Goal: Navigation & Orientation: Find specific page/section

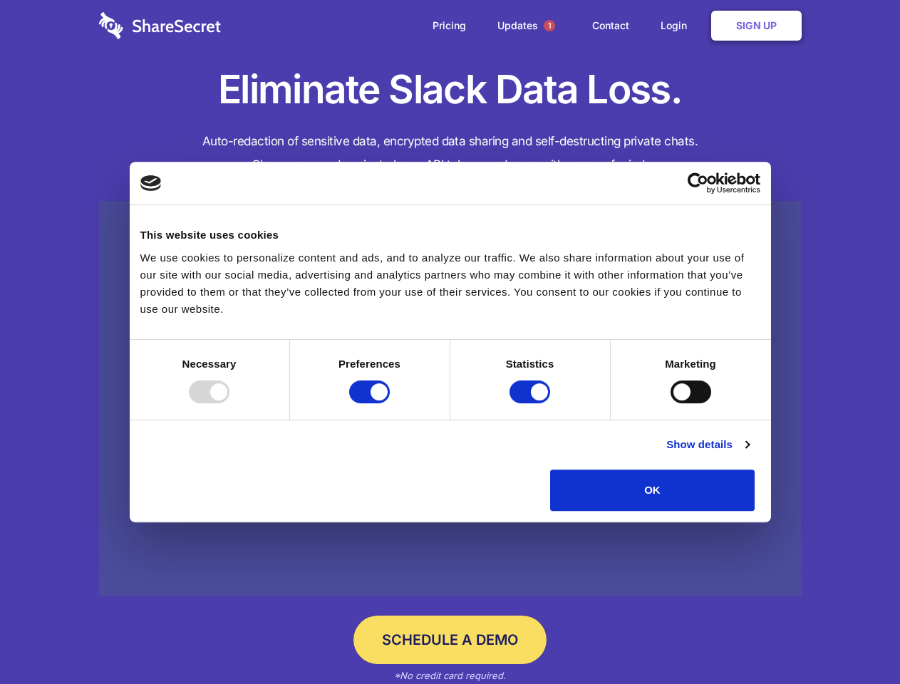
click at [229, 403] on div at bounding box center [209, 391] width 41 height 23
click at [390, 403] on input "Preferences" at bounding box center [369, 391] width 41 height 23
checkbox input "false"
click at [532, 403] on input "Statistics" at bounding box center [529, 391] width 41 height 23
checkbox input "false"
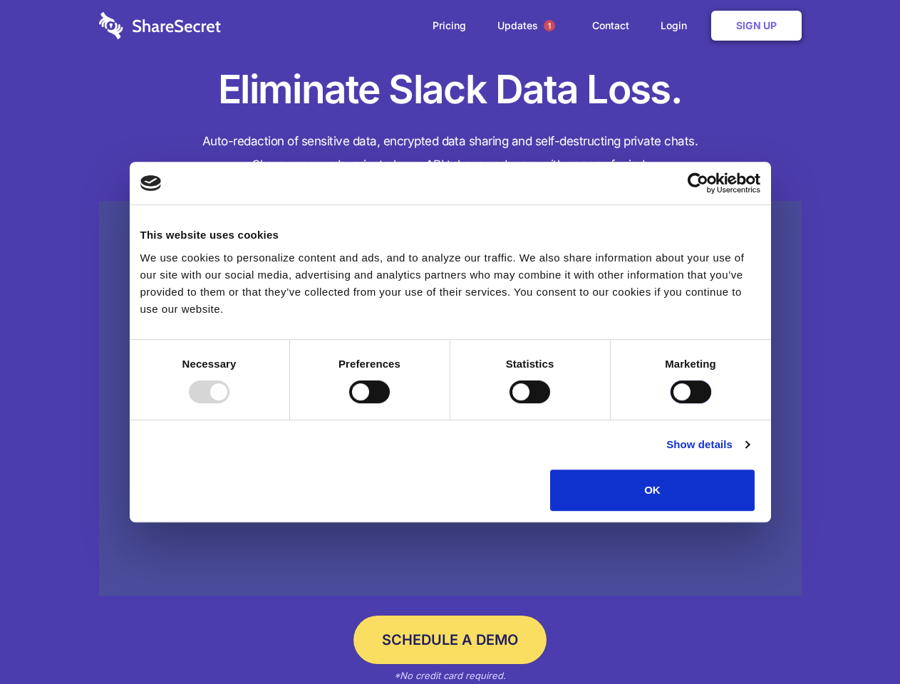
click at [670, 403] on input "Marketing" at bounding box center [690, 391] width 41 height 23
checkbox input "true"
click at [749, 453] on link "Show details" at bounding box center [707, 444] width 83 height 17
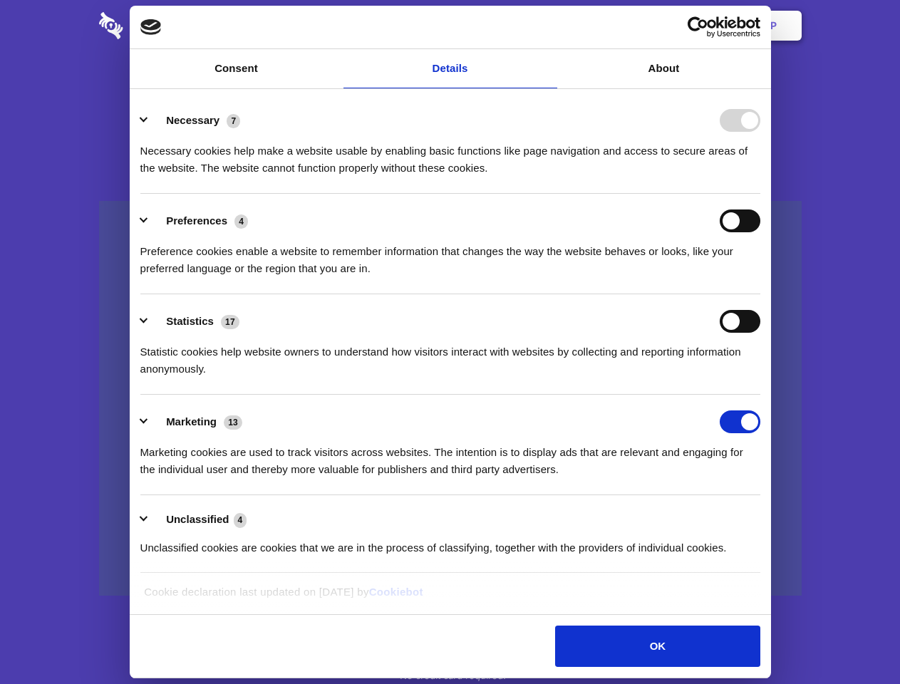
click at [767, 516] on ul "Necessary 7 Necessary cookies help make a website usable by enabling basic func…" at bounding box center [449, 333] width 633 height 480
click at [549, 26] on span "1" at bounding box center [549, 25] width 11 height 11
